Goal: Information Seeking & Learning: Learn about a topic

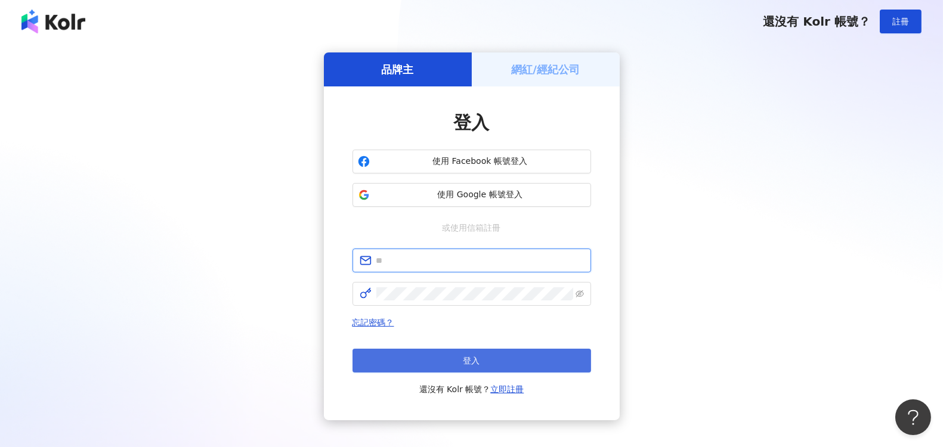
type input "**********"
click at [487, 356] on button "登入" at bounding box center [472, 361] width 239 height 24
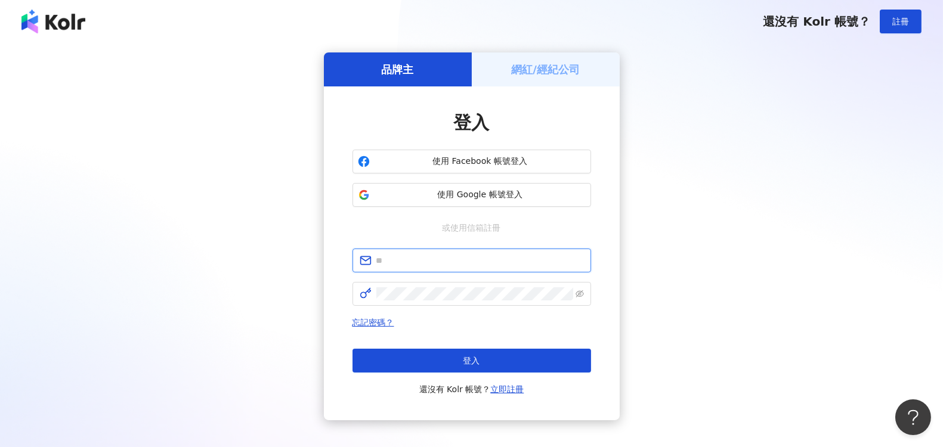
type input "**********"
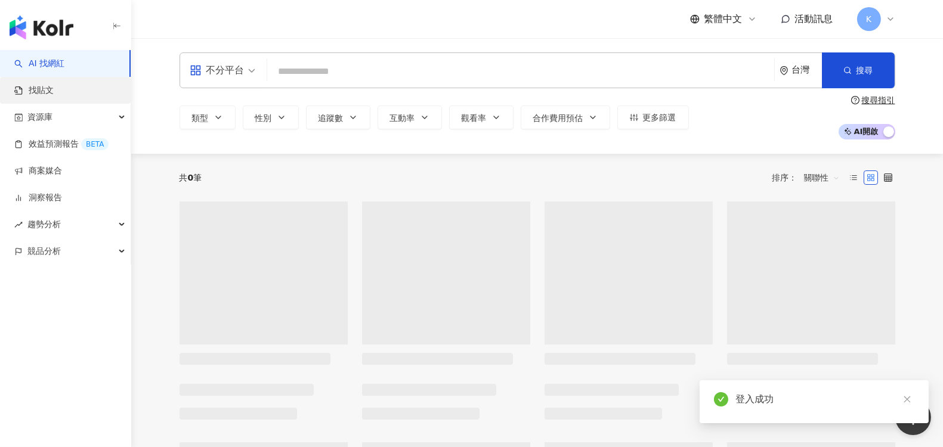
click at [54, 93] on link "找貼文" at bounding box center [33, 91] width 39 height 12
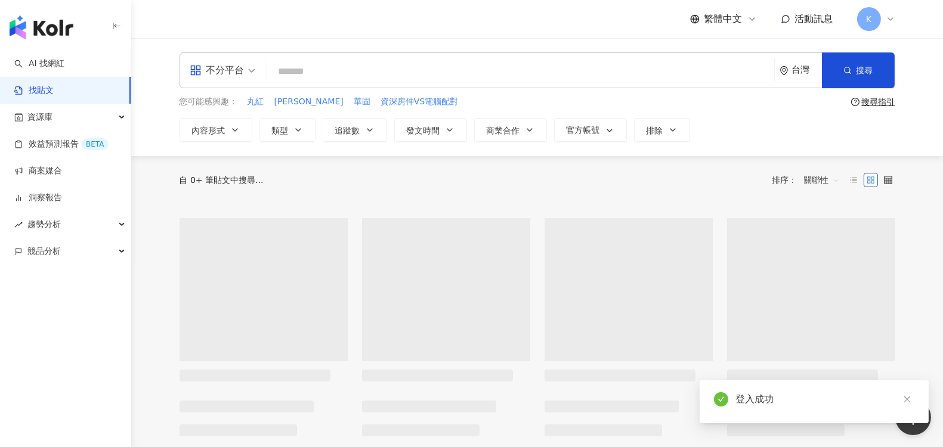
click at [54, 85] on link "找貼文" at bounding box center [33, 91] width 39 height 12
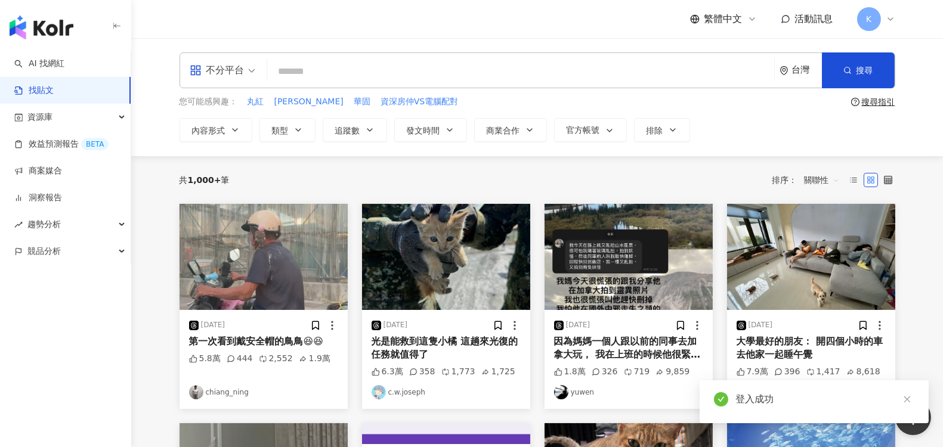
click at [307, 77] on input "search" at bounding box center [521, 71] width 498 height 26
type input "****"
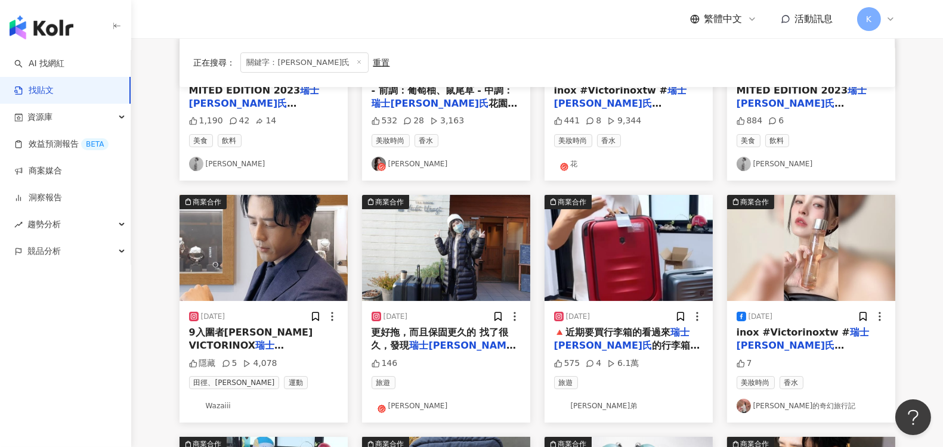
scroll to position [265, 0]
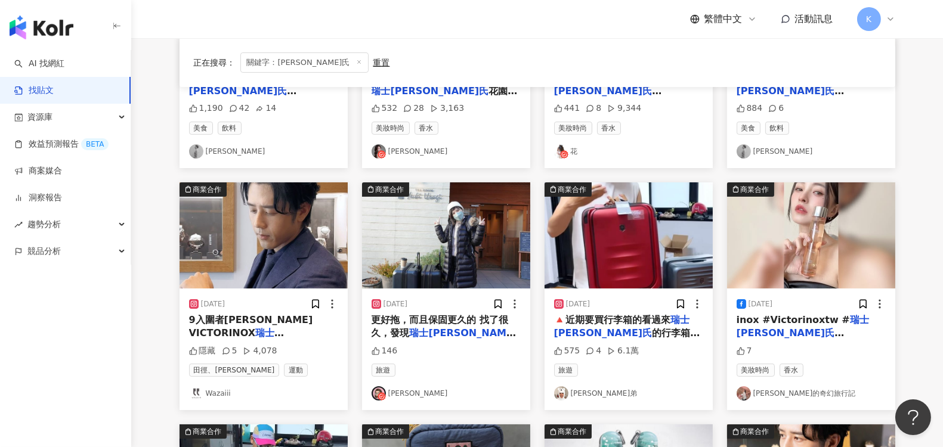
click at [594, 393] on link "[PERSON_NAME]弟" at bounding box center [628, 394] width 149 height 14
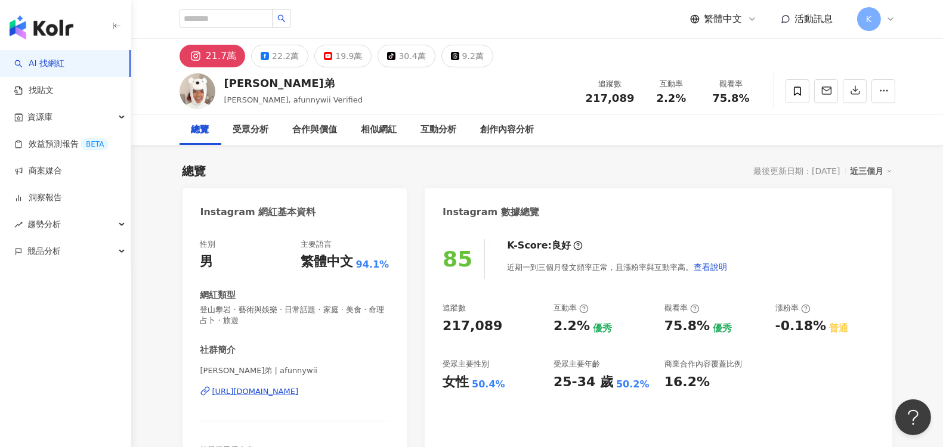
click at [396, 171] on div "總覽 最後更新日期：[DATE] 近三個月" at bounding box center [538, 171] width 710 height 17
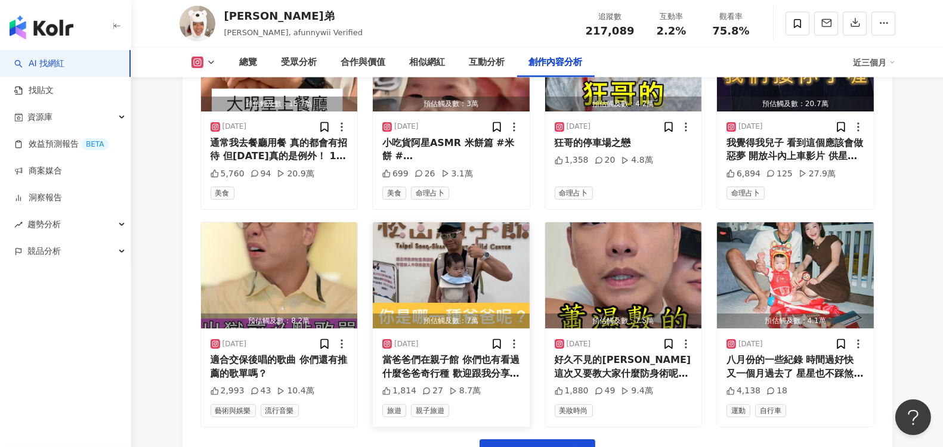
scroll to position [4176, 0]
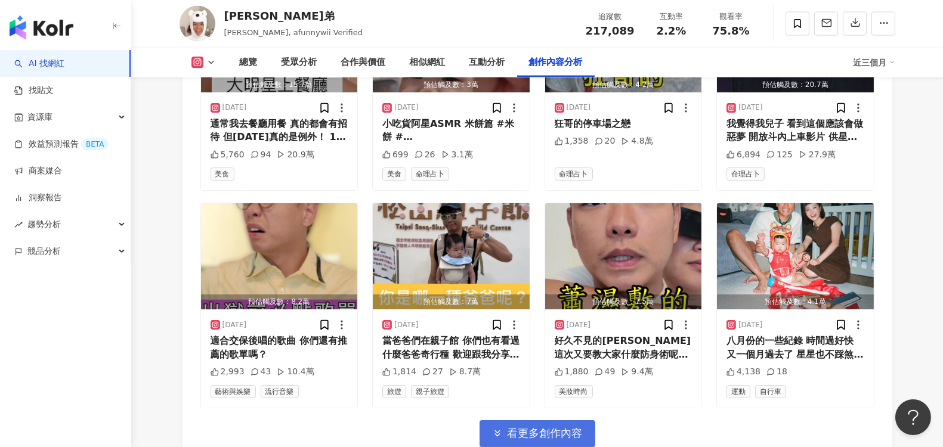
click at [548, 427] on span "看更多創作內容" at bounding box center [545, 433] width 75 height 13
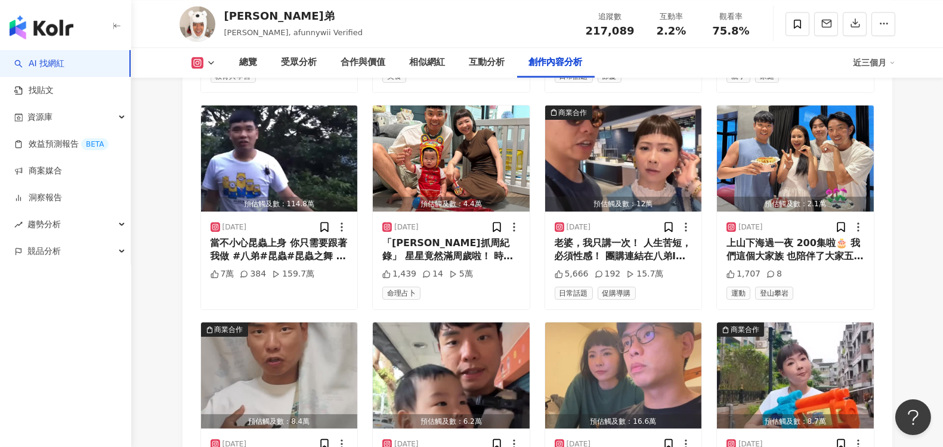
scroll to position [4773, 0]
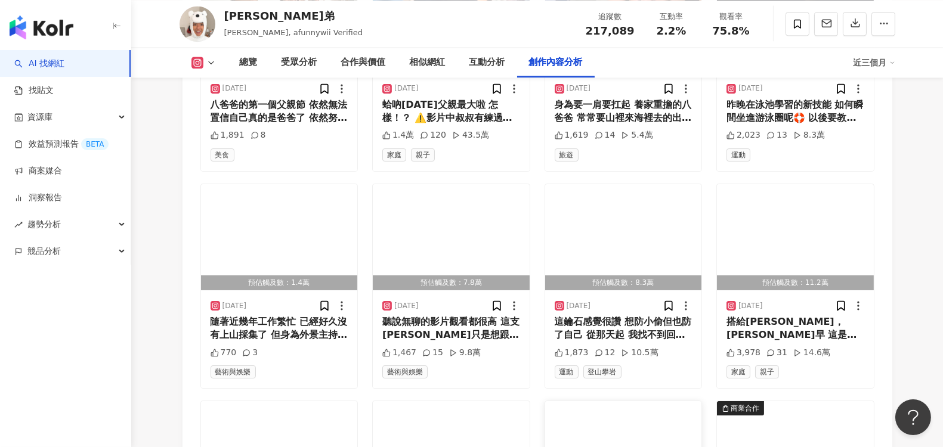
scroll to position [5436, 0]
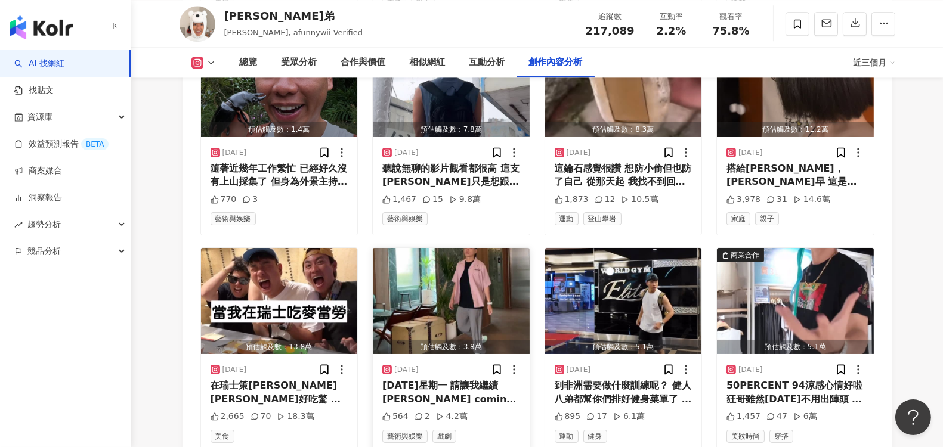
click at [462, 379] on div "[DATE]星期一 請讓我繼續 [PERSON_NAME] coming #[PERSON_NAME]伍#玩客瘋高雄 #高雄#玩具總動員" at bounding box center [451, 392] width 138 height 27
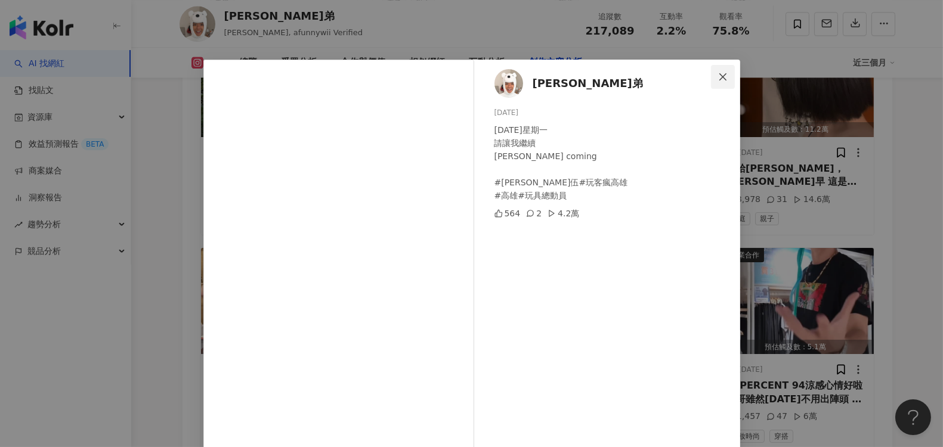
click at [718, 73] on icon "close" at bounding box center [723, 77] width 10 height 10
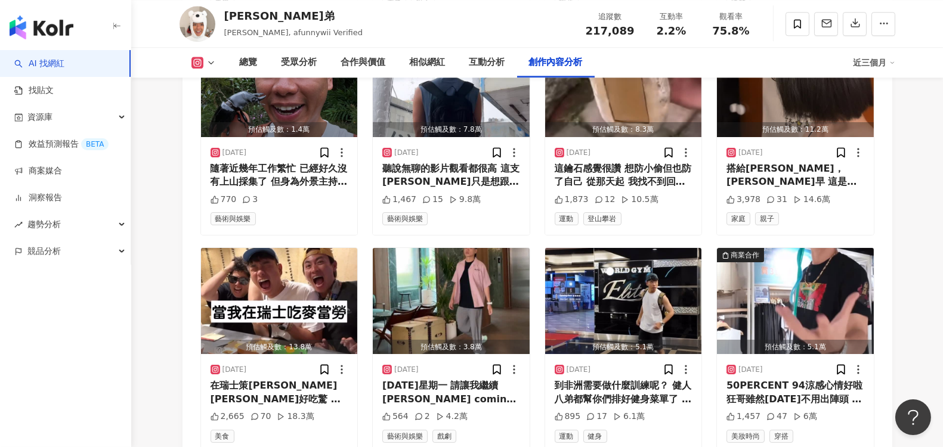
click at [57, 67] on link "AI 找網紅" at bounding box center [39, 64] width 50 height 12
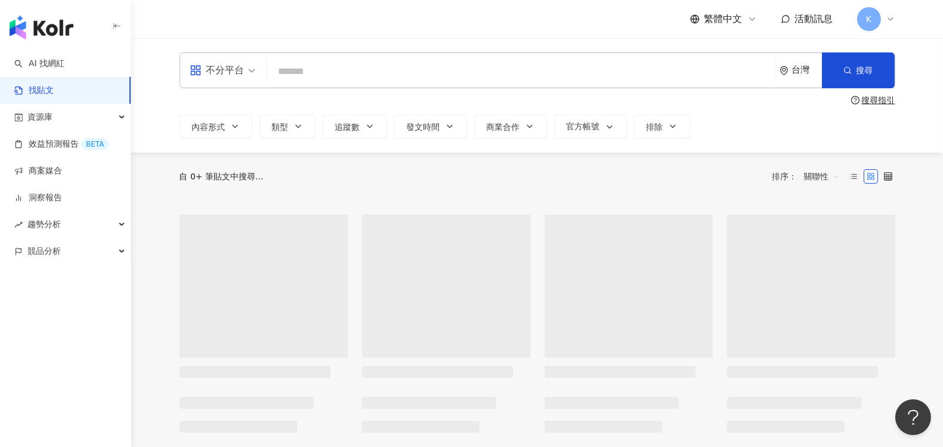
click at [330, 69] on input "search" at bounding box center [521, 71] width 498 height 26
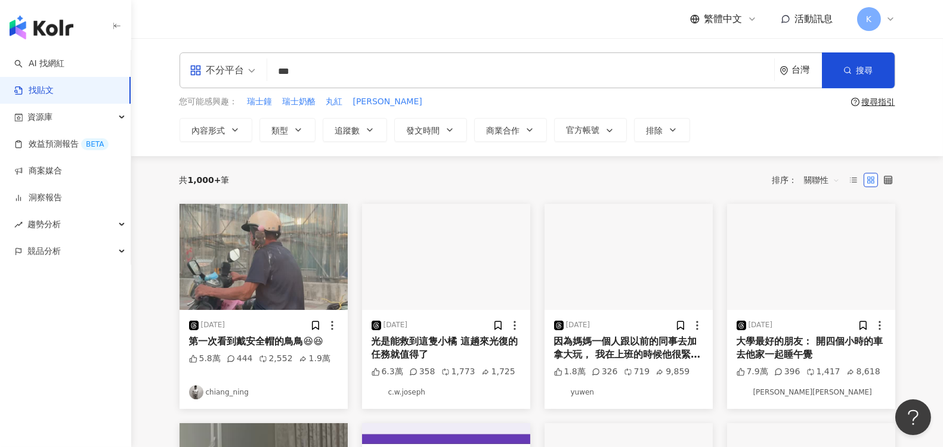
type input "***"
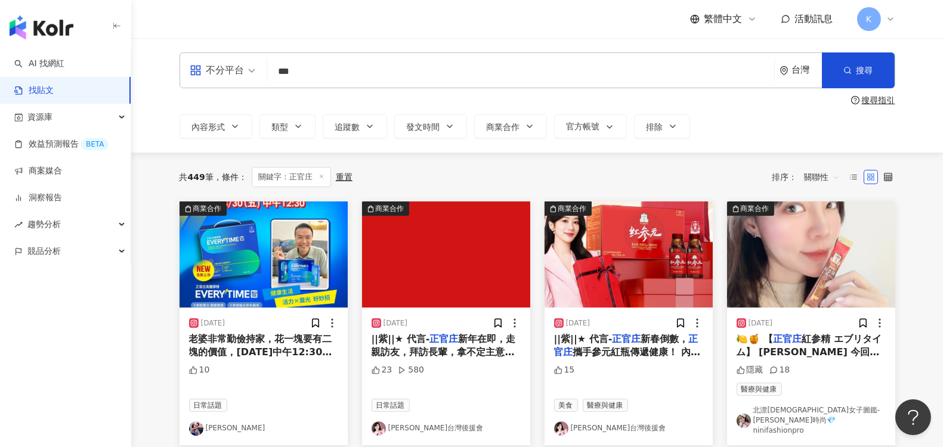
click at [825, 177] on span "關聯性" at bounding box center [822, 177] width 36 height 19
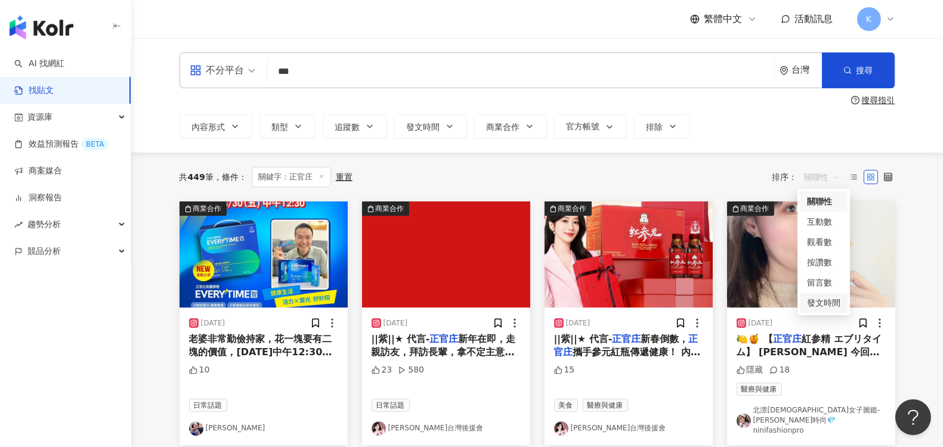
click at [813, 302] on div "發文時間" at bounding box center [823, 303] width 33 height 13
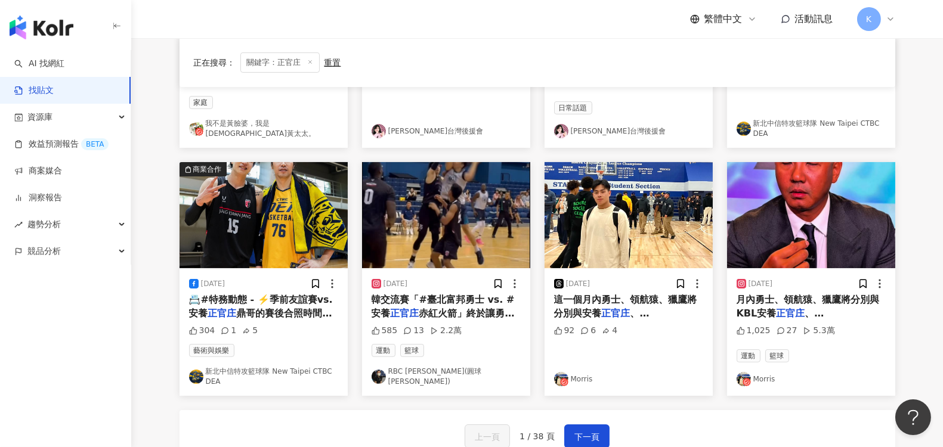
scroll to position [597, 0]
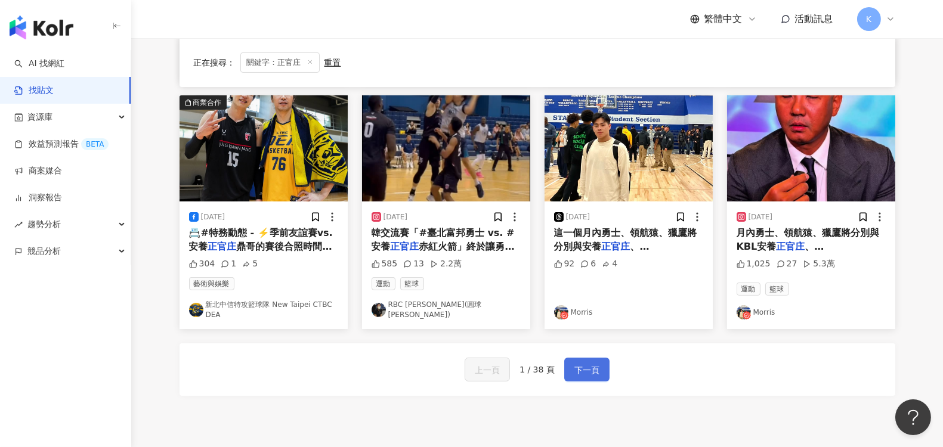
click at [582, 363] on span "下一頁" at bounding box center [587, 370] width 25 height 14
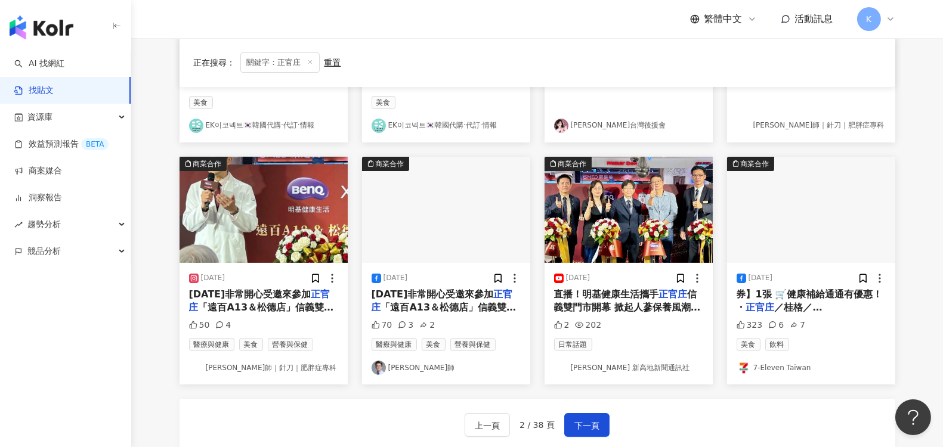
scroll to position [694, 0]
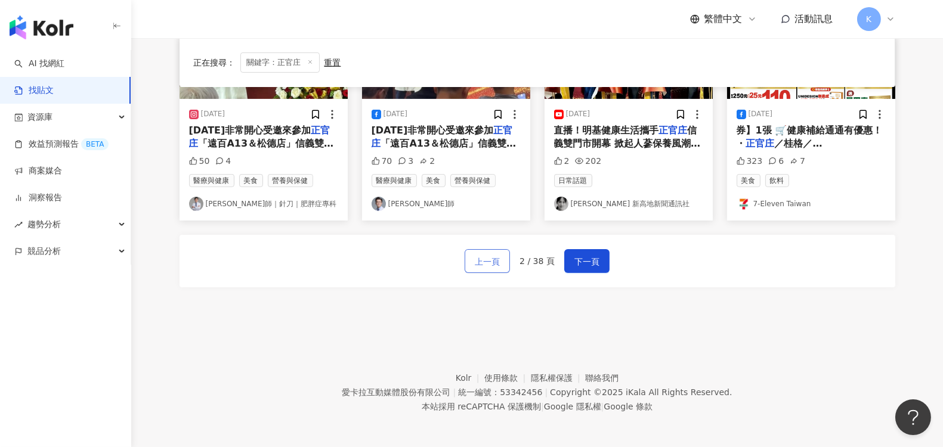
click at [492, 261] on span "上一頁" at bounding box center [487, 262] width 25 height 14
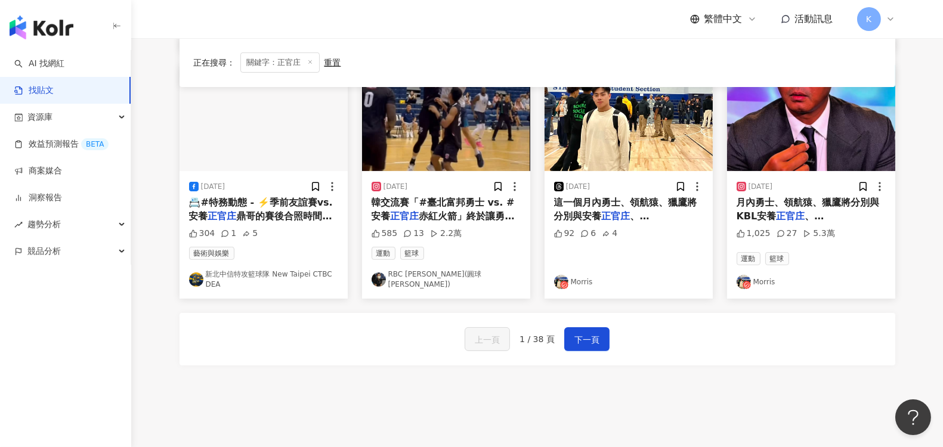
scroll to position [634, 0]
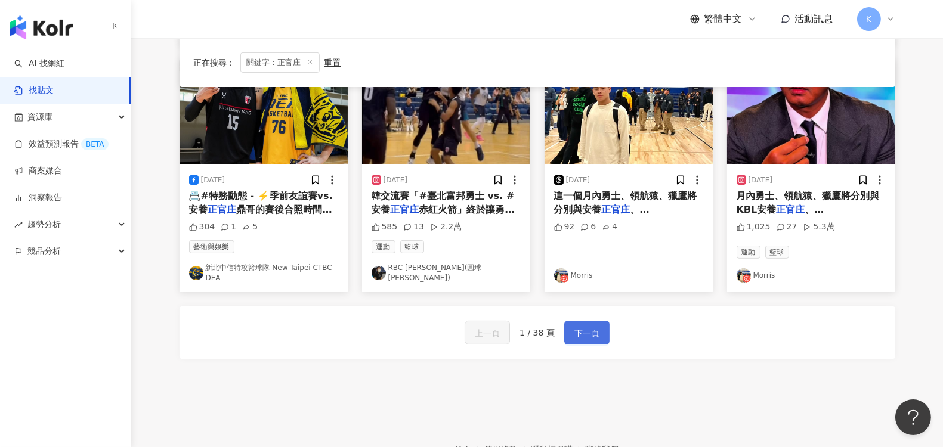
click at [589, 327] on span "下一頁" at bounding box center [587, 333] width 25 height 14
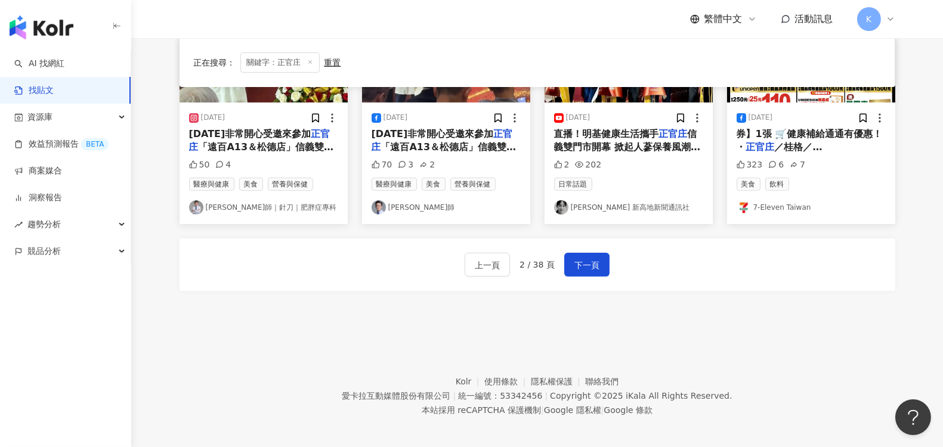
scroll to position [694, 0]
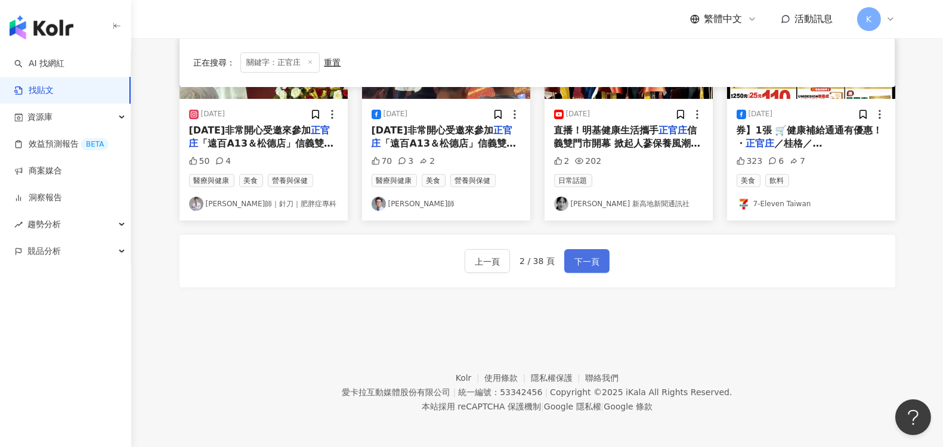
click at [588, 267] on button "下一頁" at bounding box center [586, 261] width 45 height 24
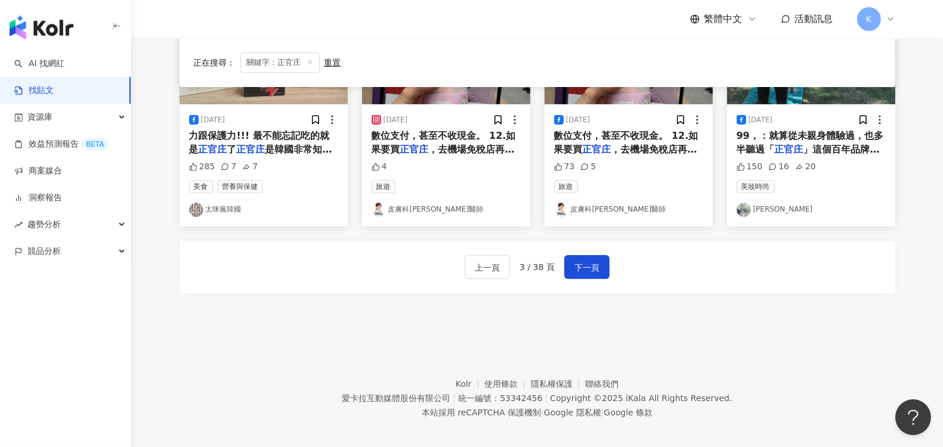
click at [796, 330] on footer "Kolr 使用條款 隱私權保護 聯絡我們 愛[PERSON_NAME]互動媒體股份有限公司 | 統一編號：53342456 | Copyright © 202…" at bounding box center [537, 389] width 812 height 132
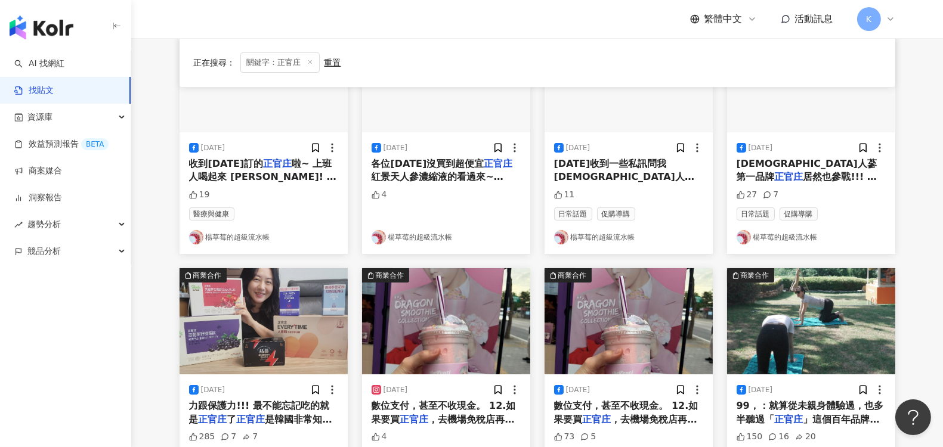
scroll to position [428, 0]
